Goal: Task Accomplishment & Management: Use online tool/utility

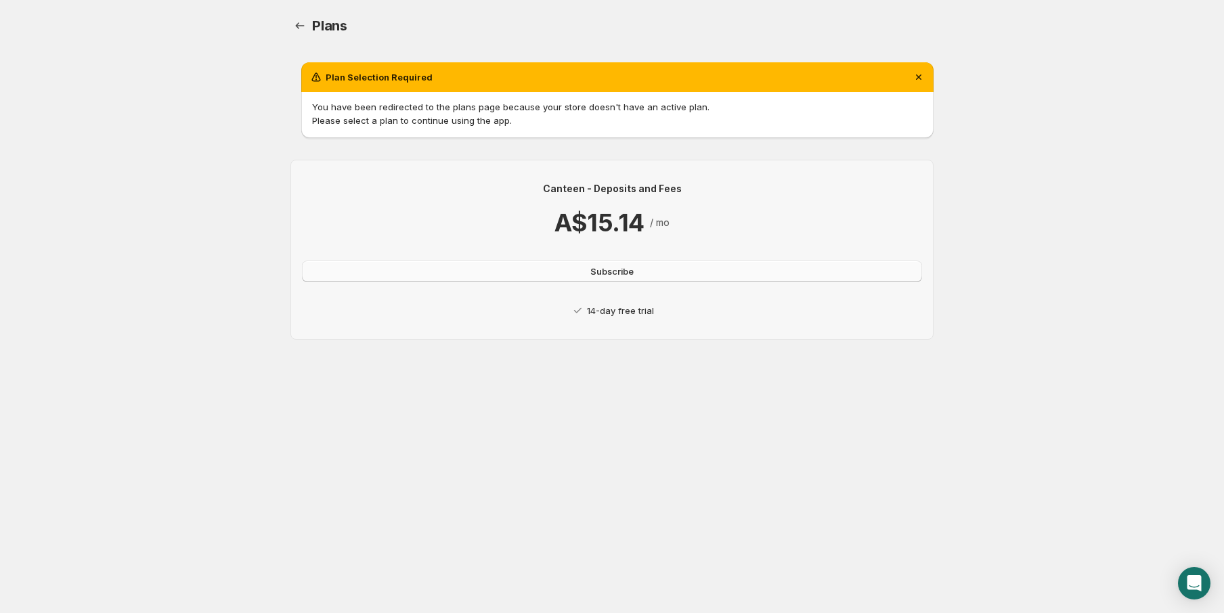
click at [615, 272] on span "Subscribe" at bounding box center [611, 272] width 43 height 14
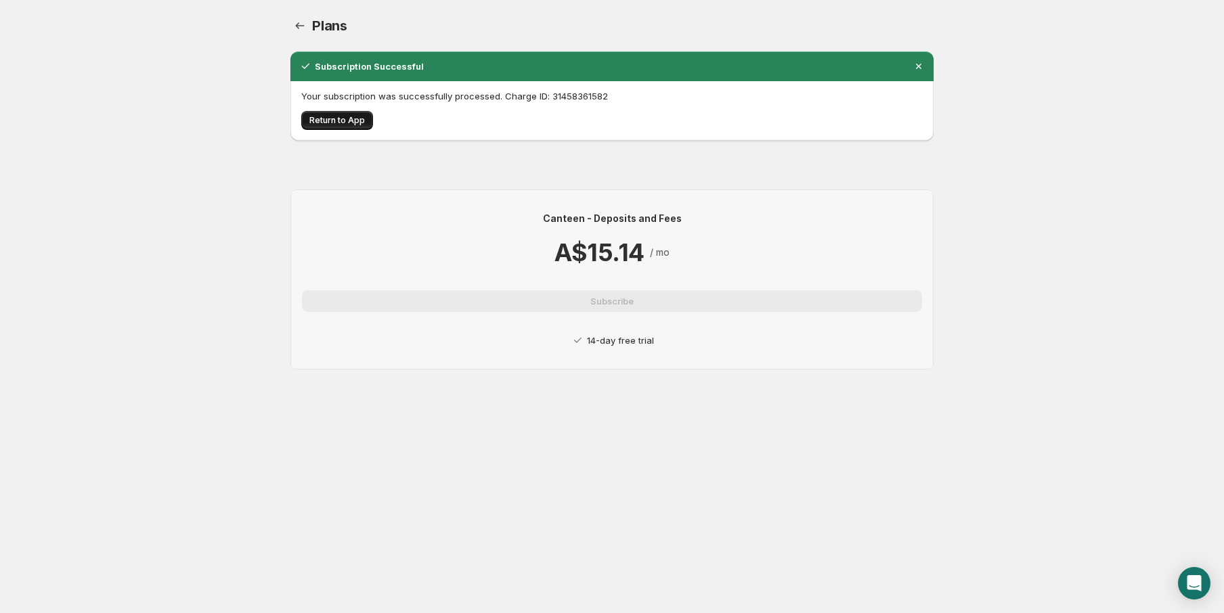
click at [339, 121] on span "Return to App" at bounding box center [337, 120] width 56 height 11
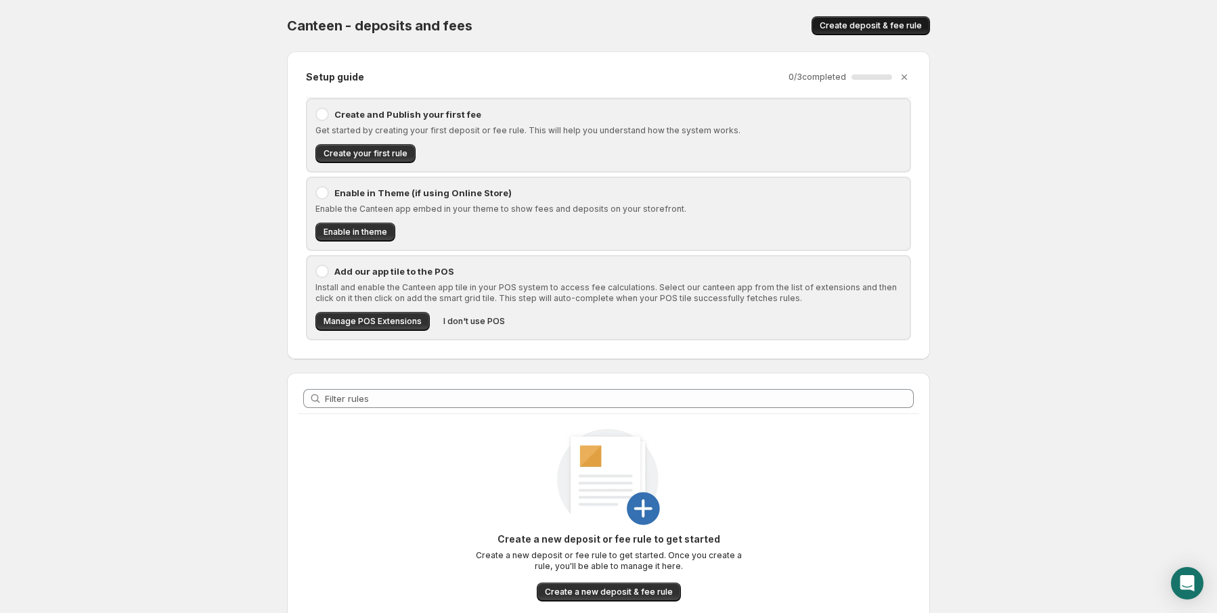
click at [883, 23] on span "Create deposit & fee rule" at bounding box center [871, 25] width 102 height 11
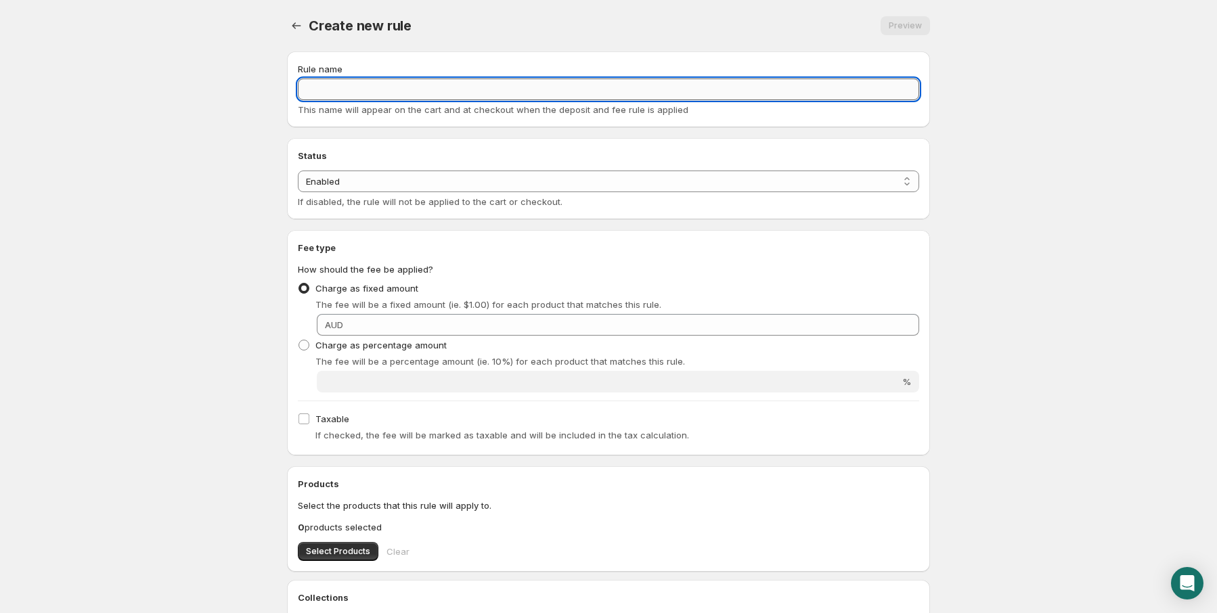
click at [363, 90] on input "Rule name" at bounding box center [608, 90] width 621 height 22
click at [325, 342] on span "Charge as percentage amount" at bounding box center [380, 345] width 131 height 11
click at [299, 341] on input "Charge as percentage amount" at bounding box center [299, 340] width 1 height 1
radio input "true"
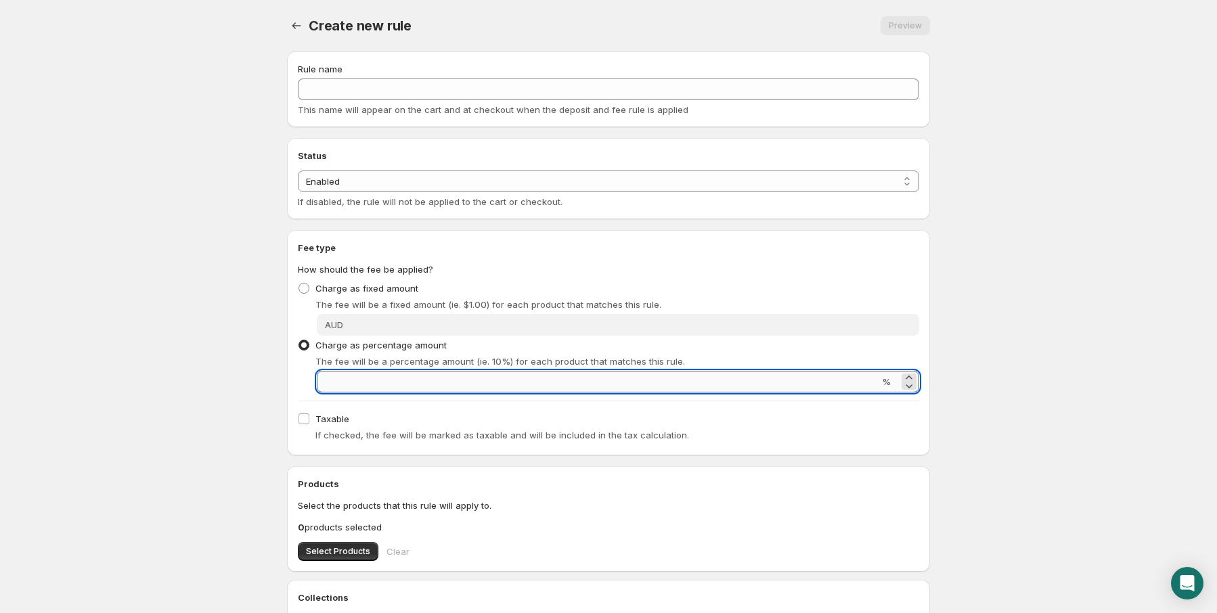
click at [419, 382] on input "Percentage amount" at bounding box center [598, 382] width 563 height 22
type input "2"
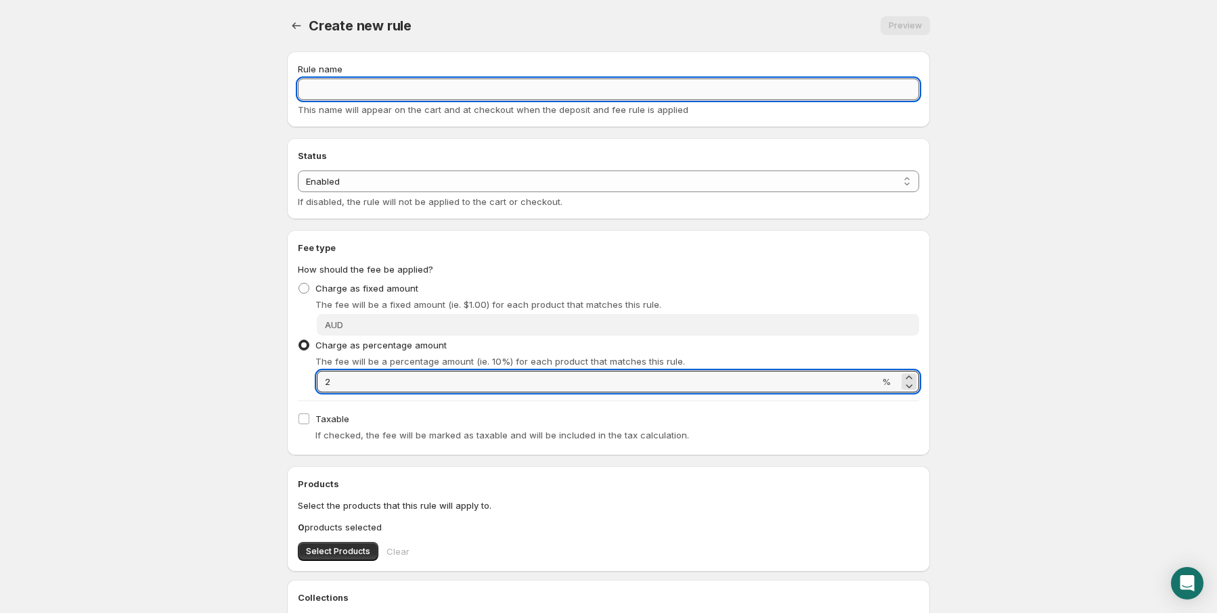
click at [359, 90] on input "Rule name" at bounding box center [608, 90] width 621 height 22
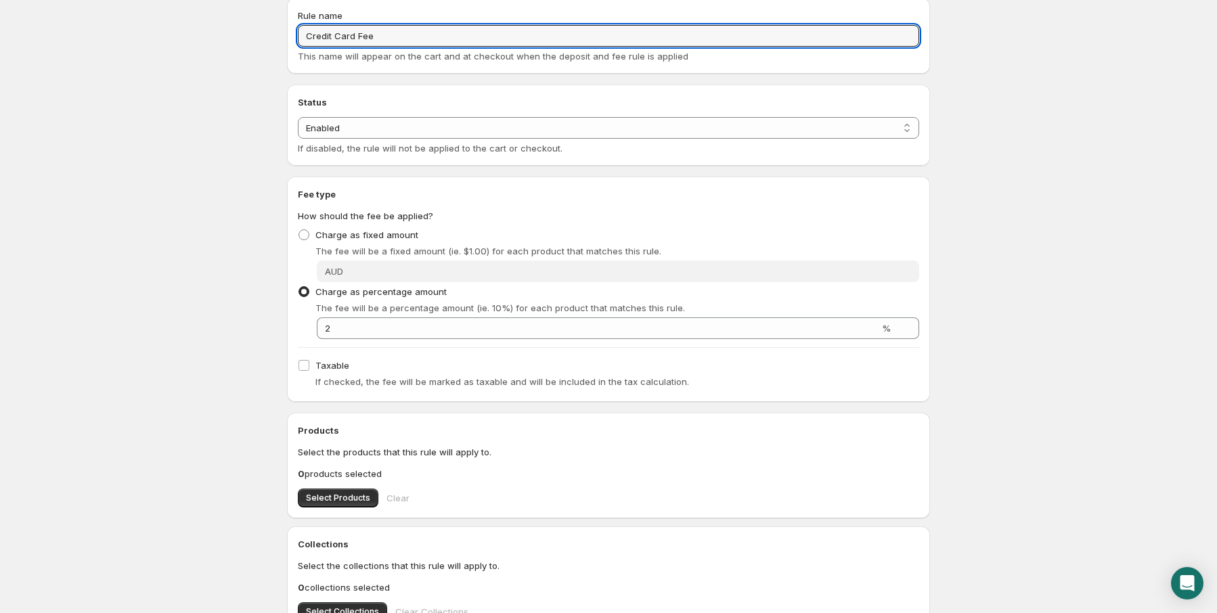
scroll to position [135, 0]
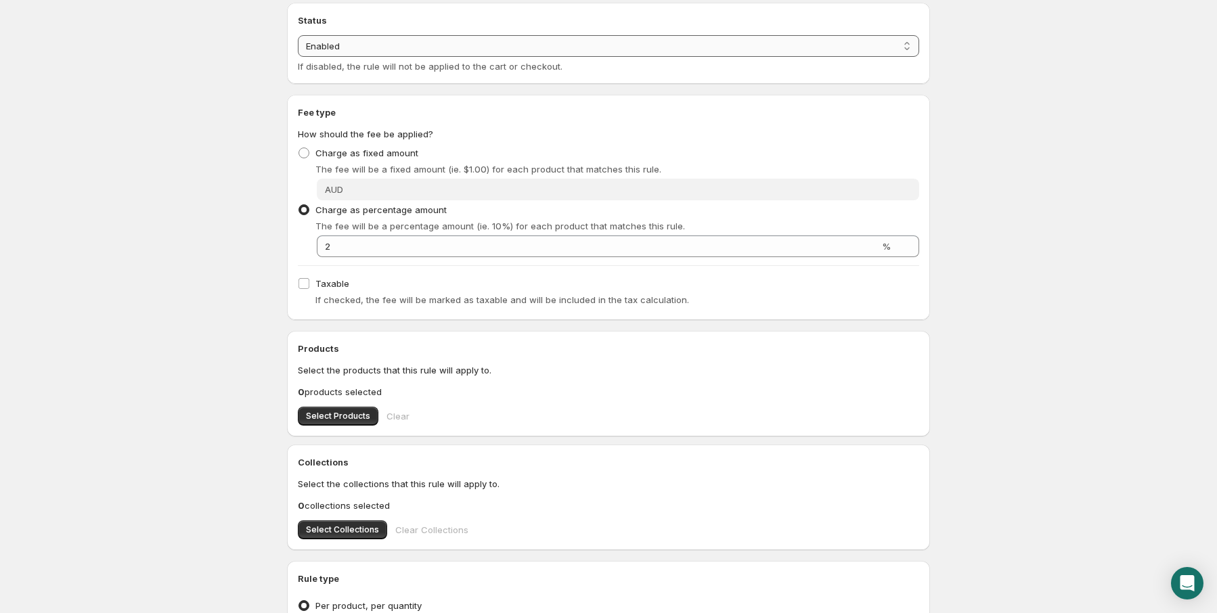
type input "Credit Card Fee"
click at [367, 44] on select "Enabled Disabled" at bounding box center [608, 46] width 621 height 22
click at [298, 35] on select "Enabled Disabled" at bounding box center [608, 46] width 621 height 22
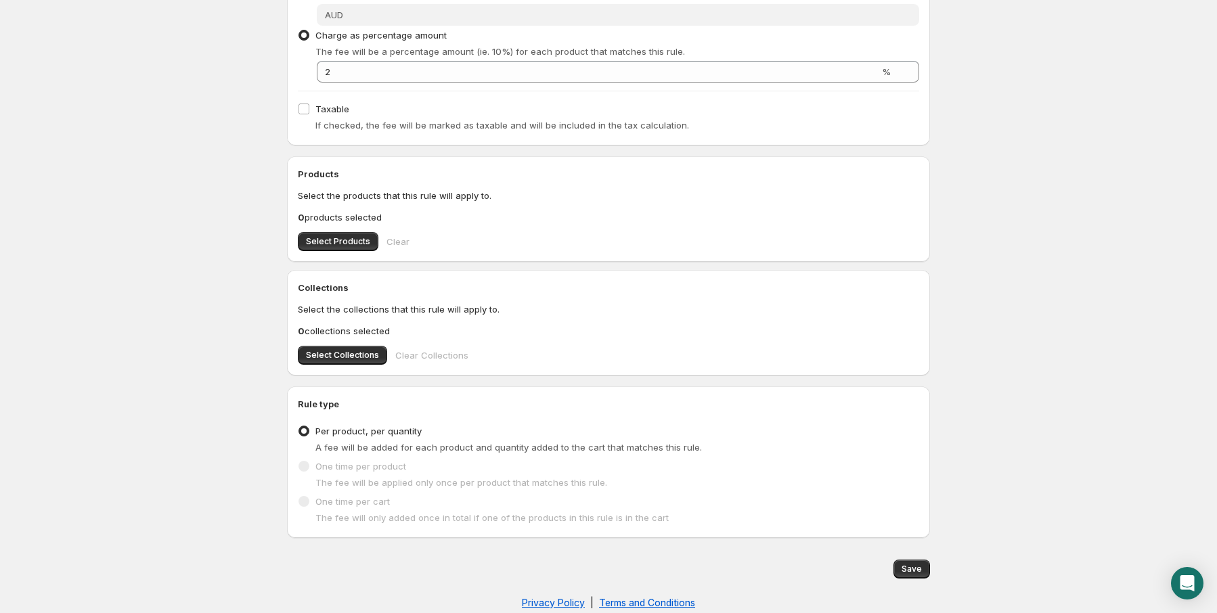
scroll to position [330, 0]
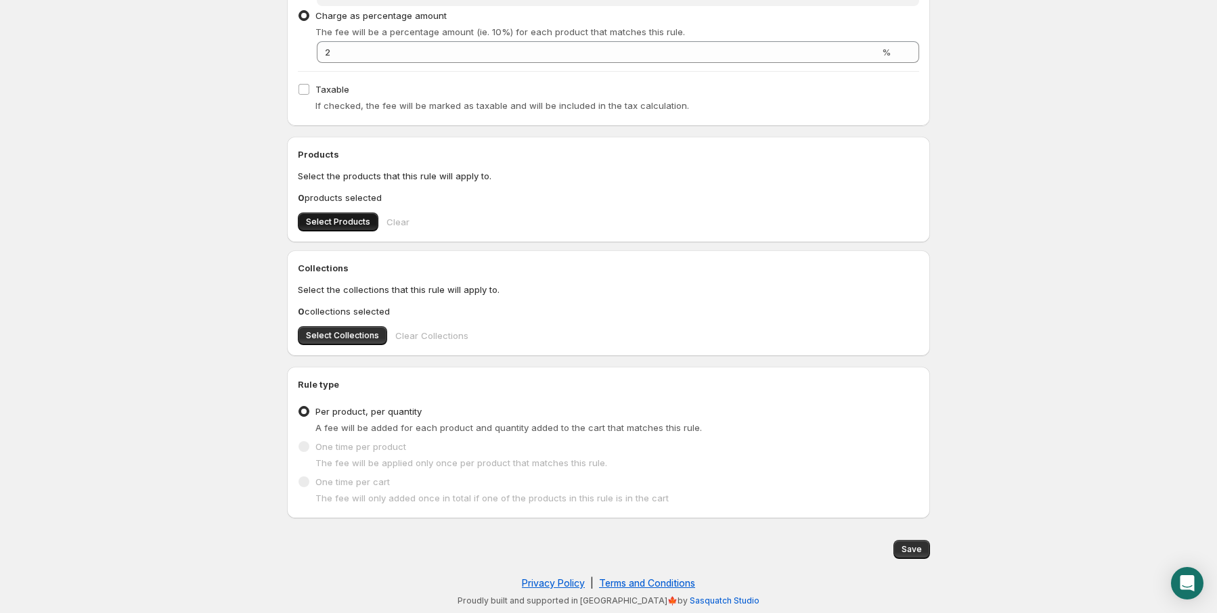
click at [326, 220] on span "Select Products" at bounding box center [338, 222] width 64 height 11
click at [305, 446] on span at bounding box center [304, 446] width 11 height 11
click at [303, 485] on span at bounding box center [304, 482] width 11 height 11
click at [912, 552] on span "Save" at bounding box center [912, 549] width 20 height 11
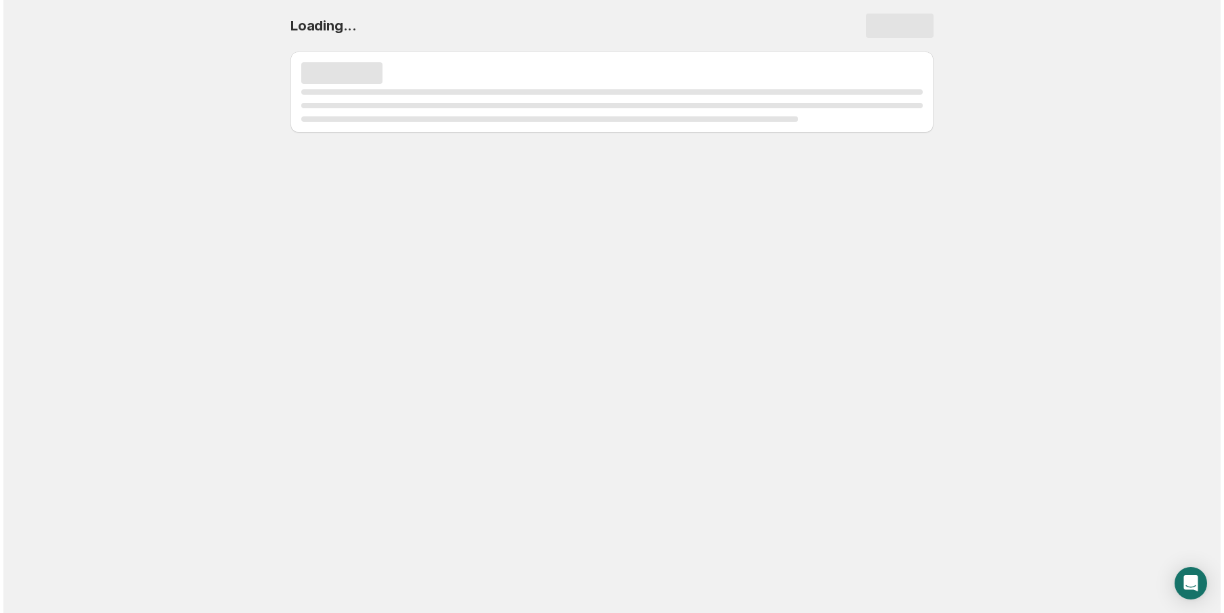
scroll to position [0, 0]
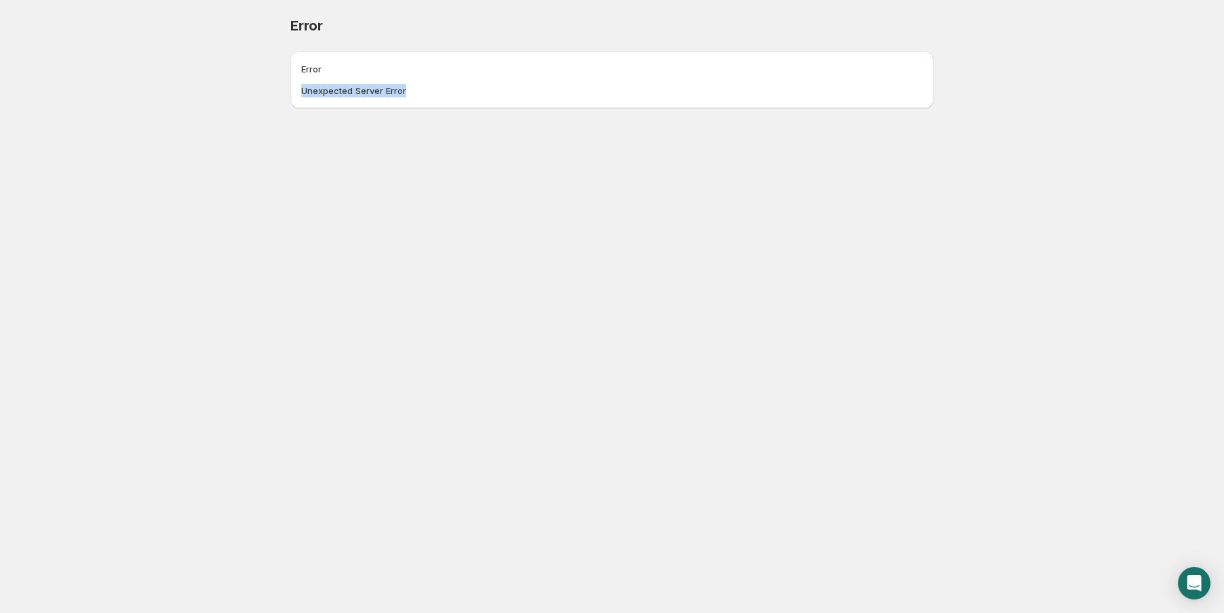
drag, startPoint x: 303, startPoint y: 91, endPoint x: 426, endPoint y: 93, distance: 122.6
click at [424, 93] on div "Error Unexpected Server Error" at bounding box center [611, 79] width 621 height 35
copy div "Unexpected Server Error"
